Goal: Information Seeking & Learning: Learn about a topic

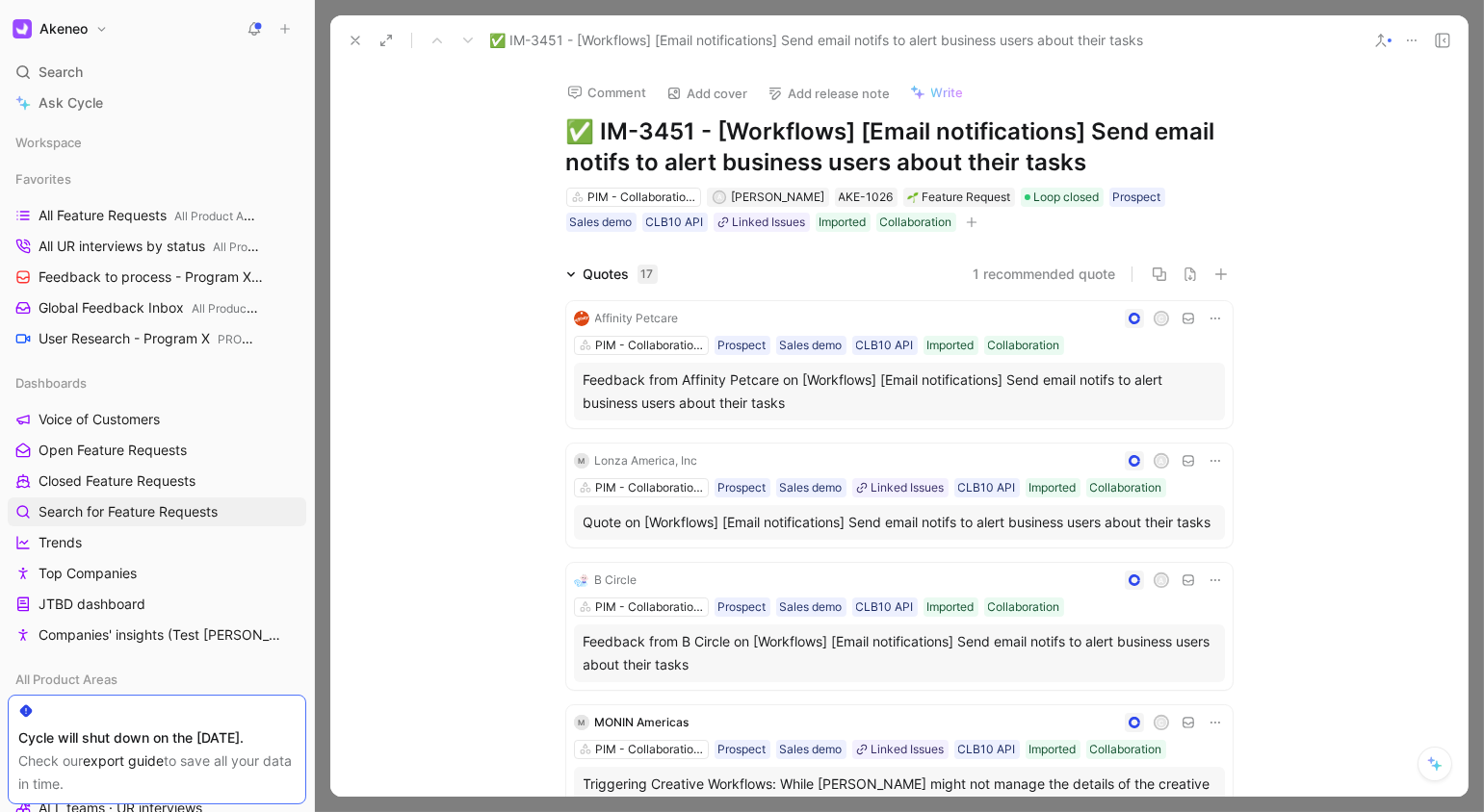
click at [360, 39] on icon at bounding box center [356, 41] width 16 height 16
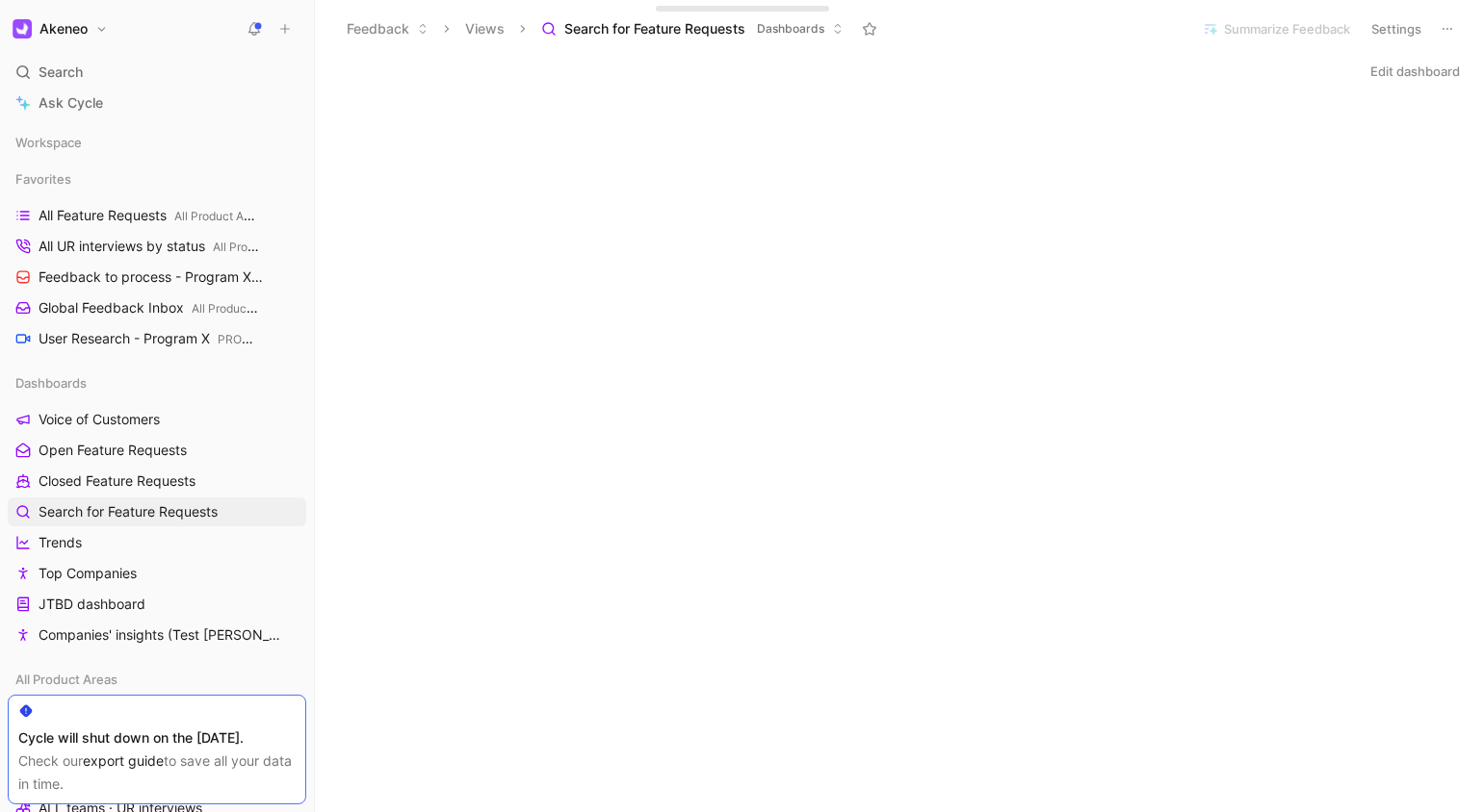
click at [360, 39] on button "Feedback" at bounding box center [388, 29] width 99 height 29
